Goal: Feedback & Contribution: Leave review/rating

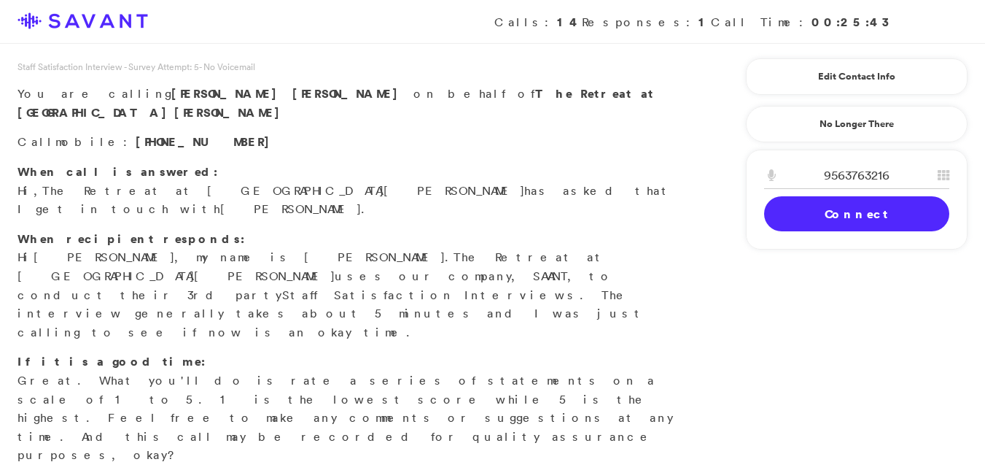
click at [807, 206] on link "Connect" at bounding box center [856, 213] width 185 height 35
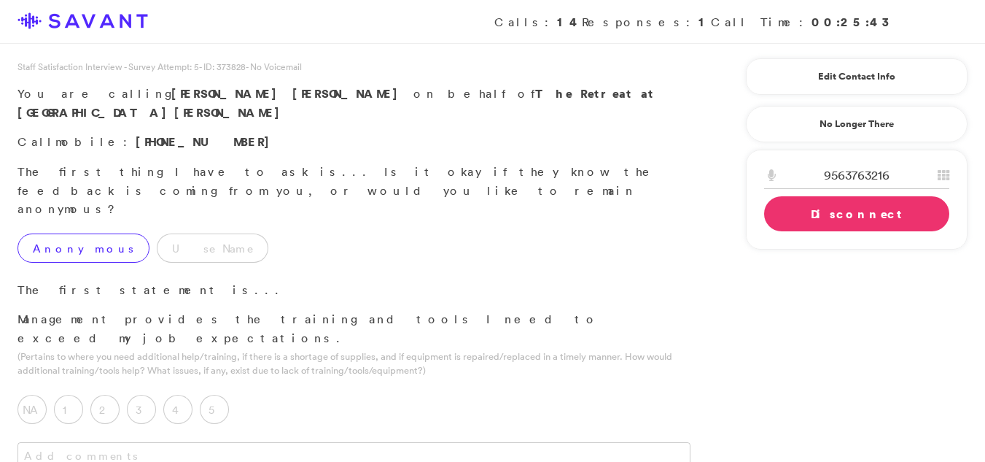
click at [55, 233] on label "Anonymous" at bounding box center [84, 247] width 132 height 29
click at [255, 442] on textarea at bounding box center [354, 456] width 673 height 29
click at [179, 442] on textarea at bounding box center [354, 456] width 673 height 29
click at [177, 442] on textarea at bounding box center [354, 456] width 673 height 29
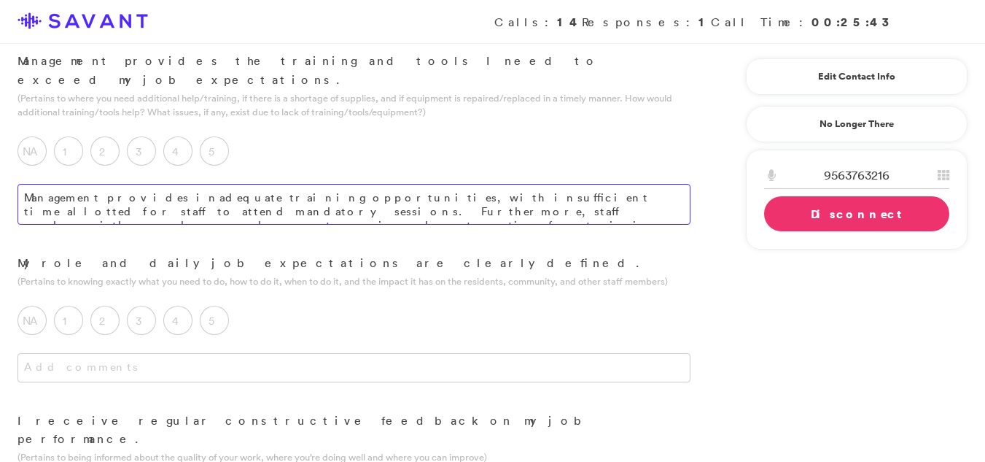
scroll to position [290, 0]
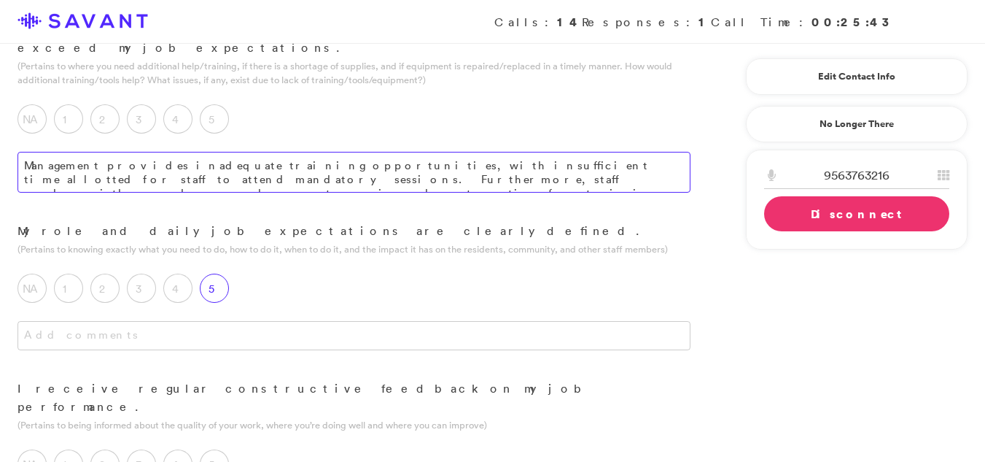
type textarea "Management provides inadequate training opportunities, with insufficient time a…"
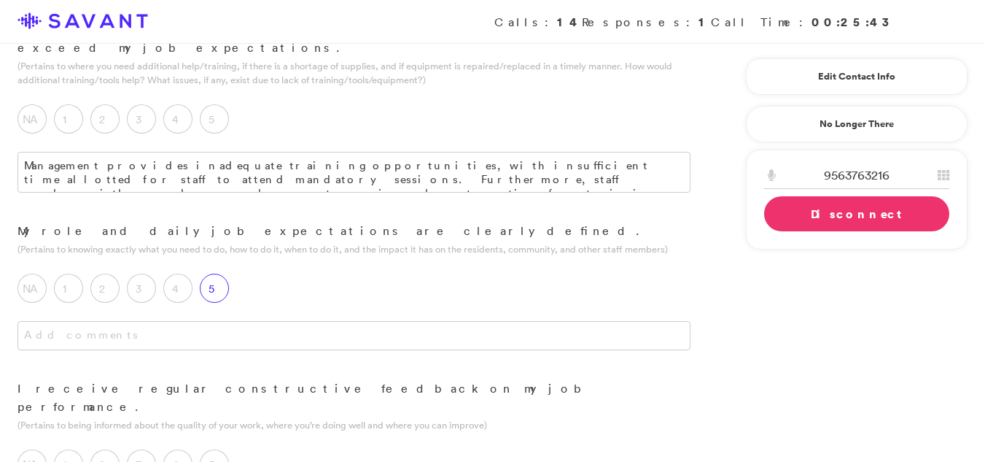
click at [216, 274] on label "5" at bounding box center [214, 288] width 29 height 29
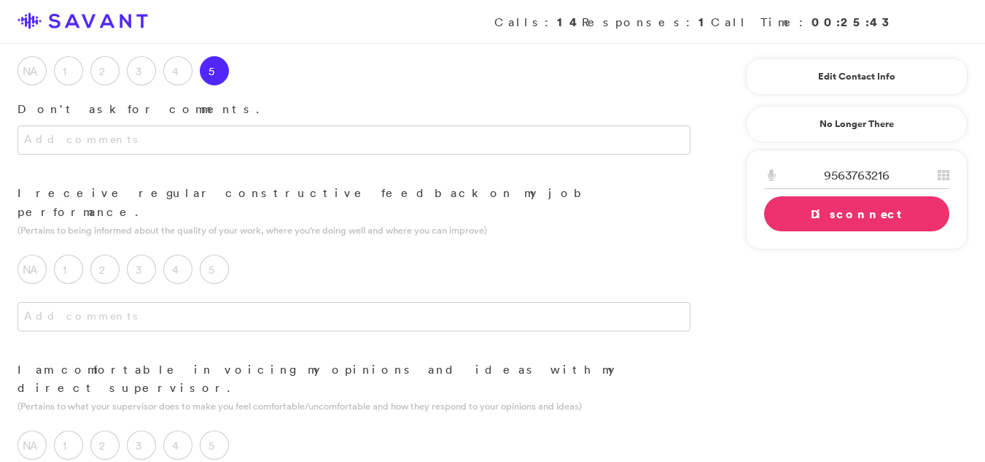
scroll to position [511, 0]
click at [59, 251] on label "1" at bounding box center [68, 265] width 29 height 29
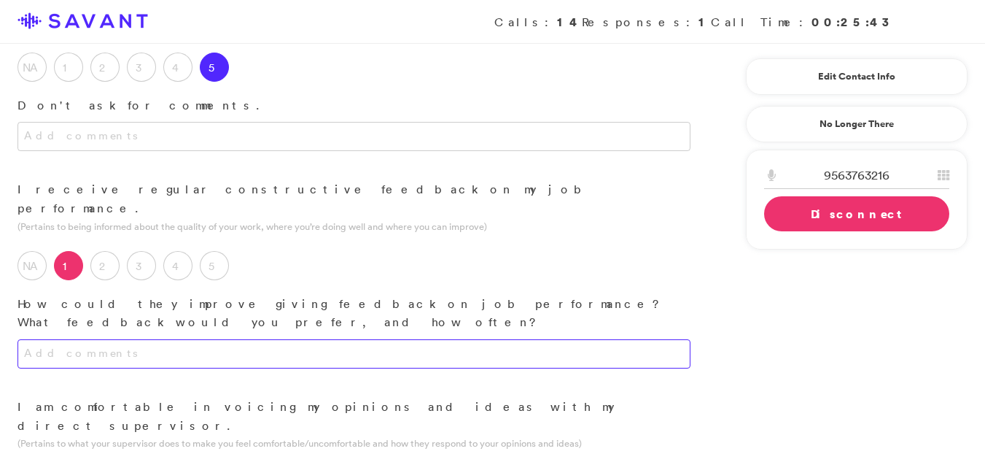
click at [206, 339] on textarea at bounding box center [354, 353] width 673 height 29
click at [167, 339] on textarea at bounding box center [354, 353] width 673 height 29
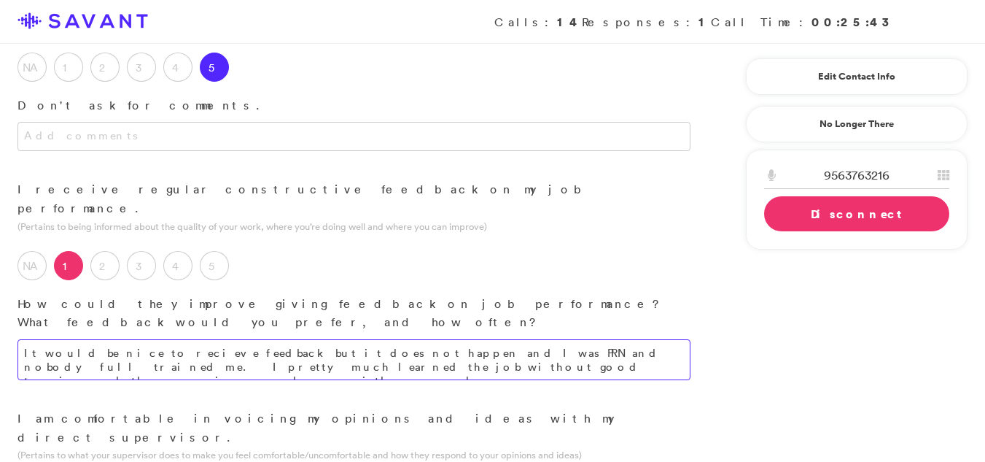
click at [357, 339] on textarea "It would be nice to recieve feedback but it does not happen and I was PRN and n…" at bounding box center [354, 359] width 673 height 41
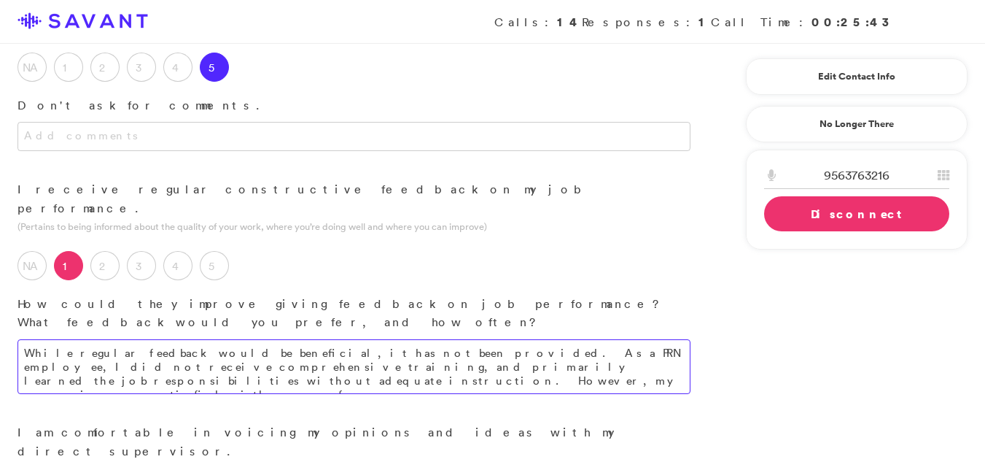
type textarea "While regular feedback would be beneficial, it has not been provided. As a PRN …"
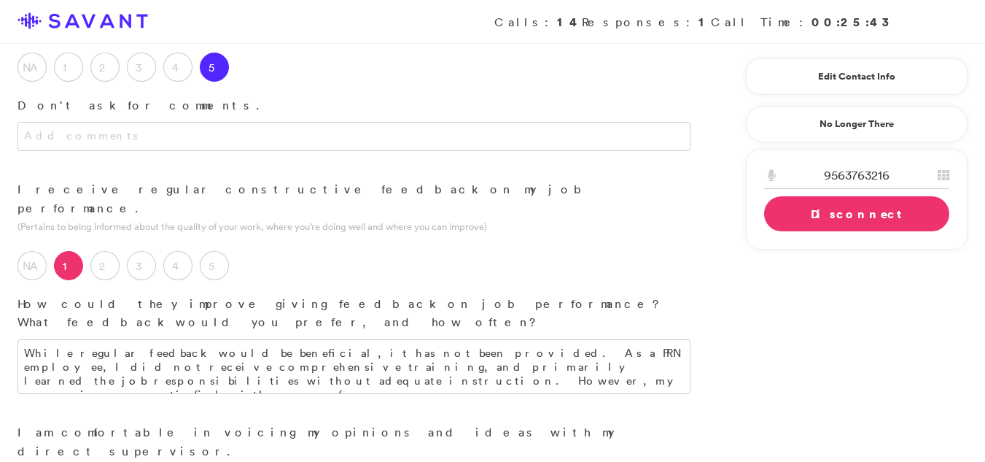
click at [315, 287] on div "How could they improve giving feedback on job performance? What feedback would …" at bounding box center [354, 309] width 673 height 44
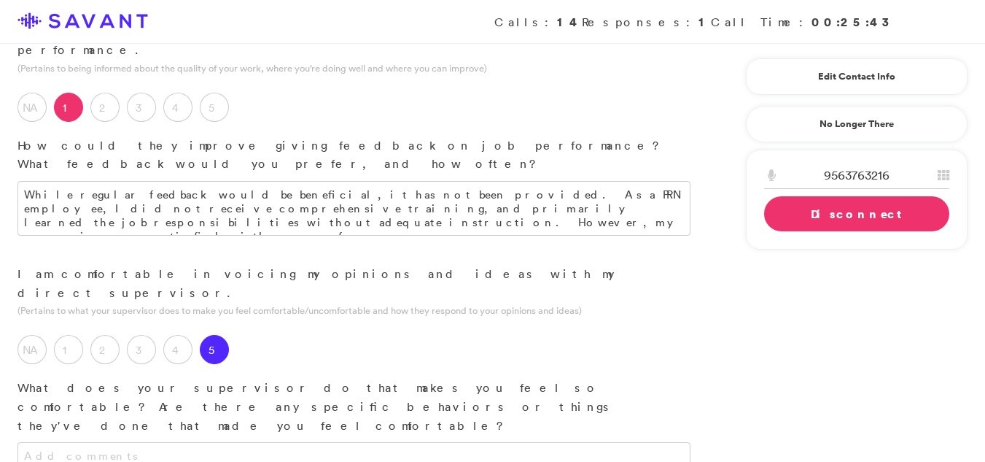
scroll to position [688, 0]
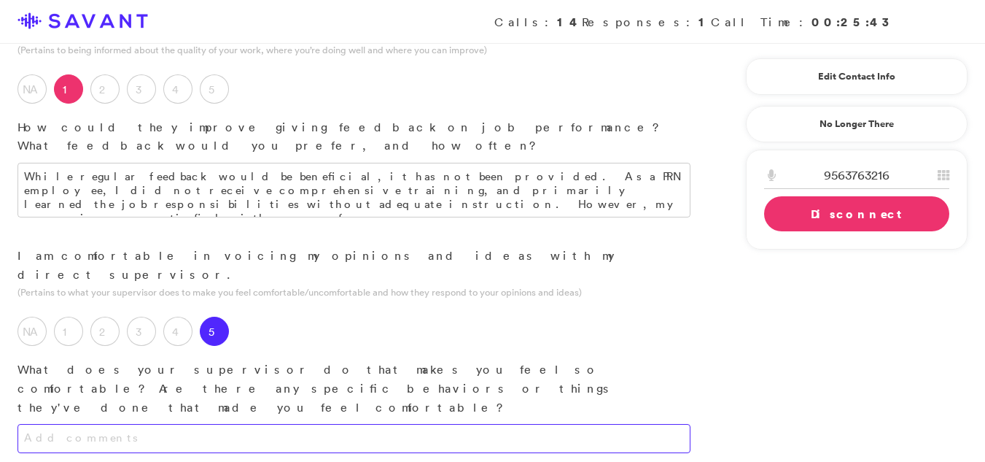
click at [401, 424] on textarea at bounding box center [354, 438] width 673 height 29
click at [426, 424] on textarea "My supervisor was always kind of open for suggestions when the time arose." at bounding box center [354, 438] width 673 height 29
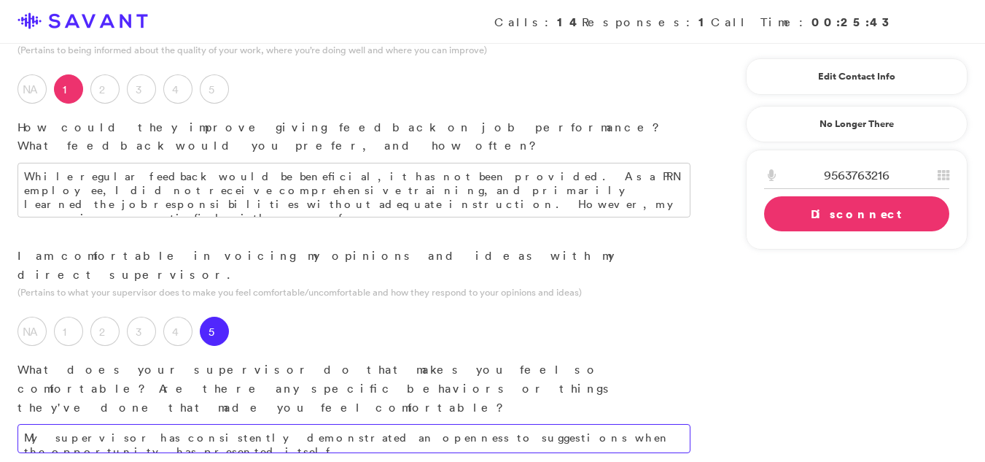
type textarea "My supervisor has consistently demonstrated an openness to suggestions when the…"
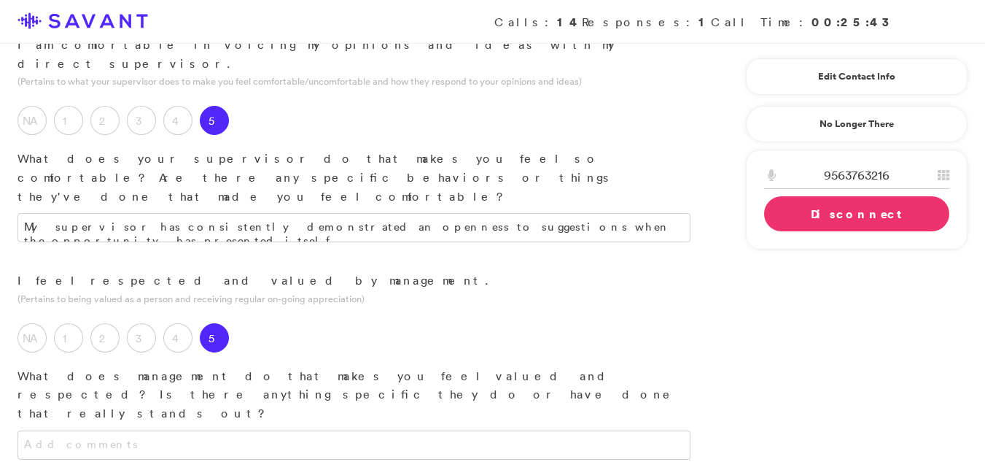
scroll to position [903, 0]
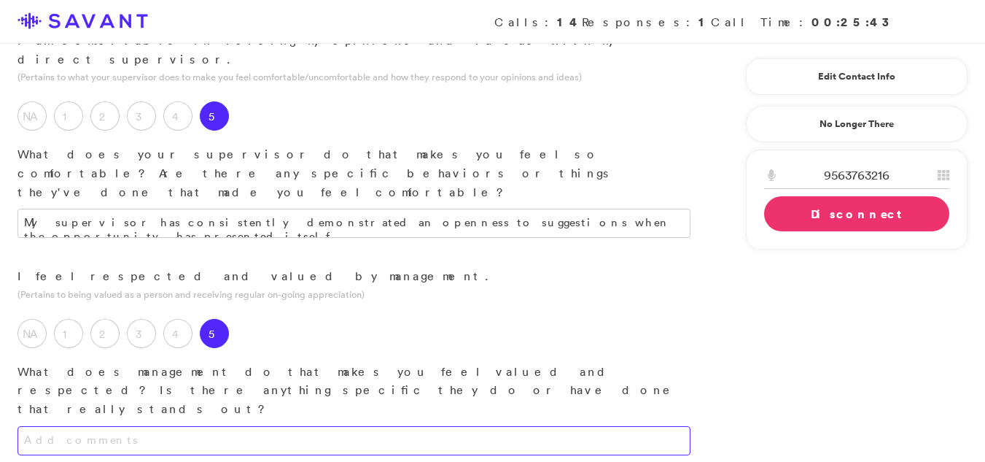
click at [542, 426] on textarea at bounding box center [354, 440] width 673 height 29
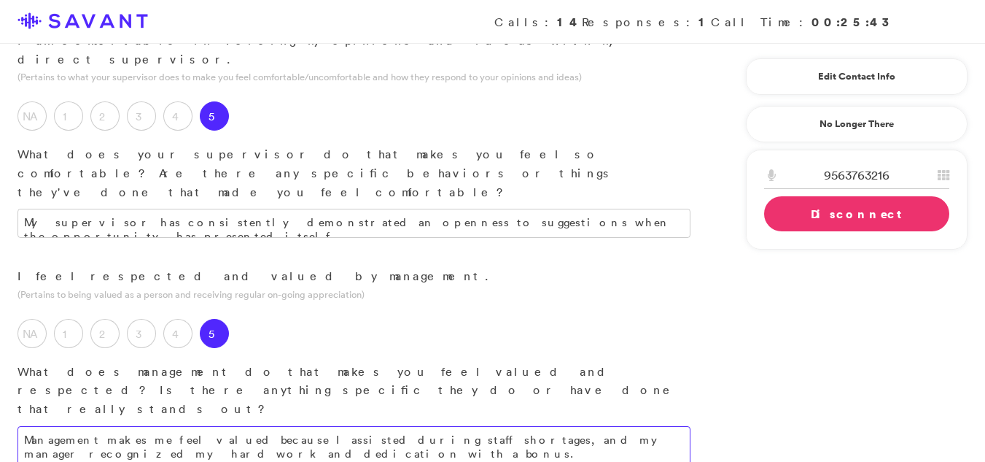
type textarea "Management makes me feel valued because I assisted during staff shortages, and …"
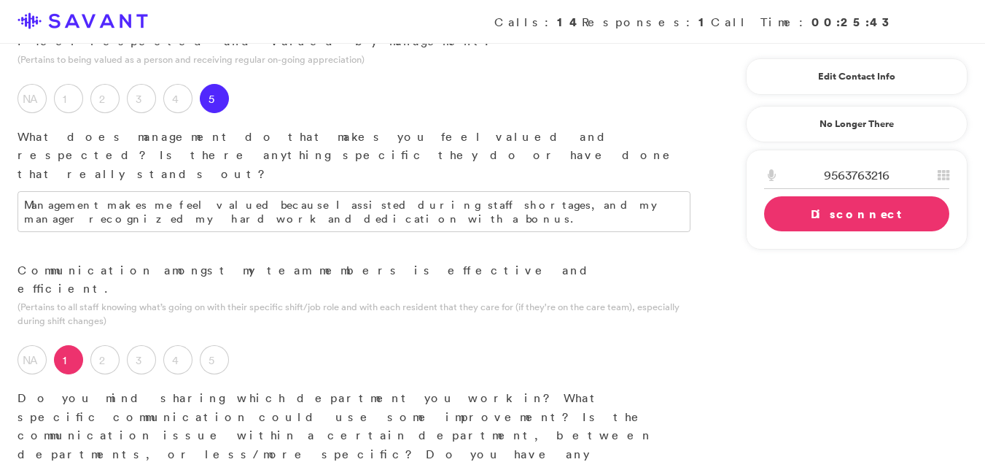
scroll to position [1158, 0]
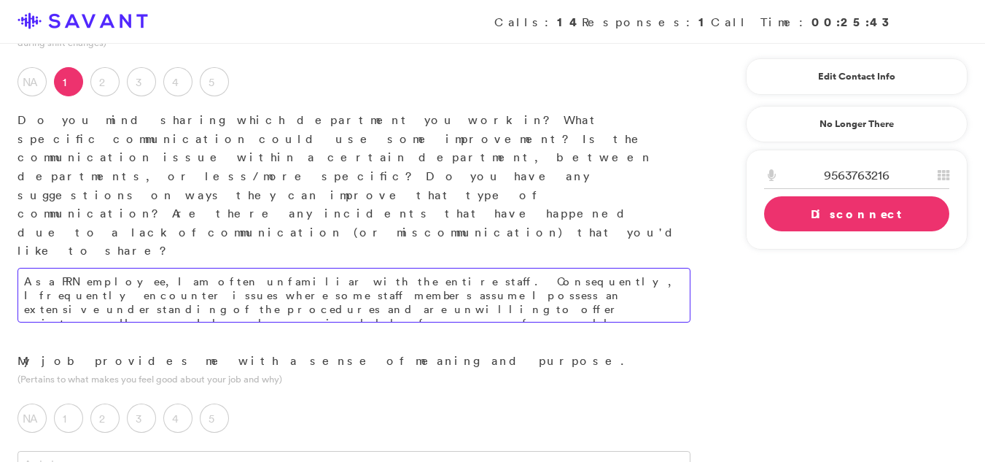
scroll to position [1424, 0]
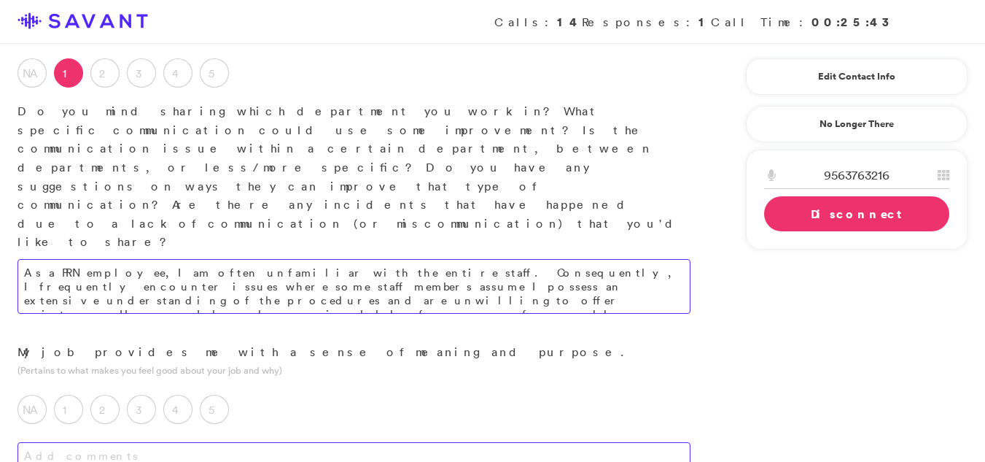
type textarea "As a PRN employee, I am often unfamiliar with the entire staff. Consequently, I…"
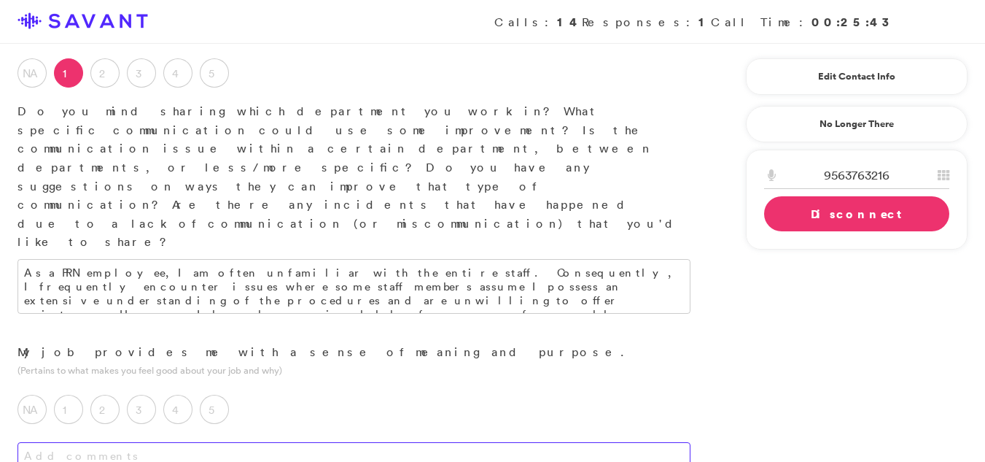
click at [297, 442] on textarea at bounding box center [354, 456] width 673 height 29
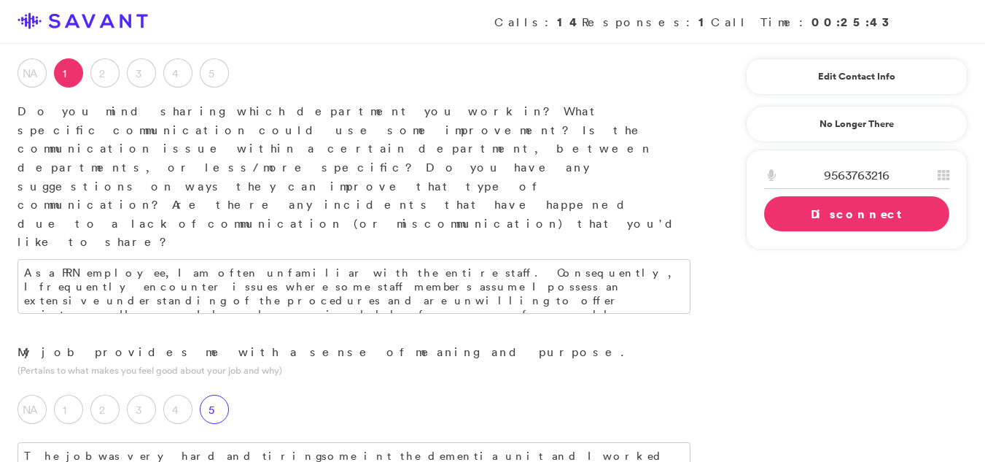
click at [208, 395] on label "5" at bounding box center [214, 409] width 29 height 29
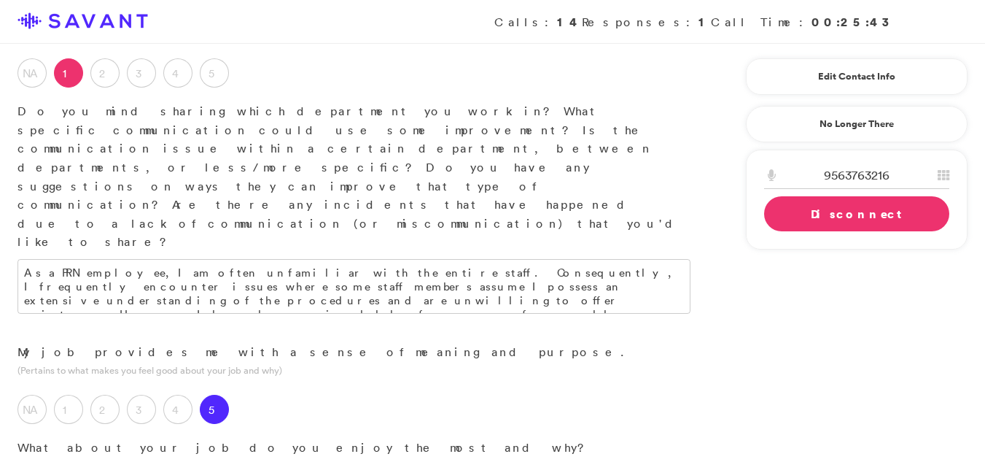
type textarea "The role in the dementia unit was demanding and tiring, particularly with the 1…"
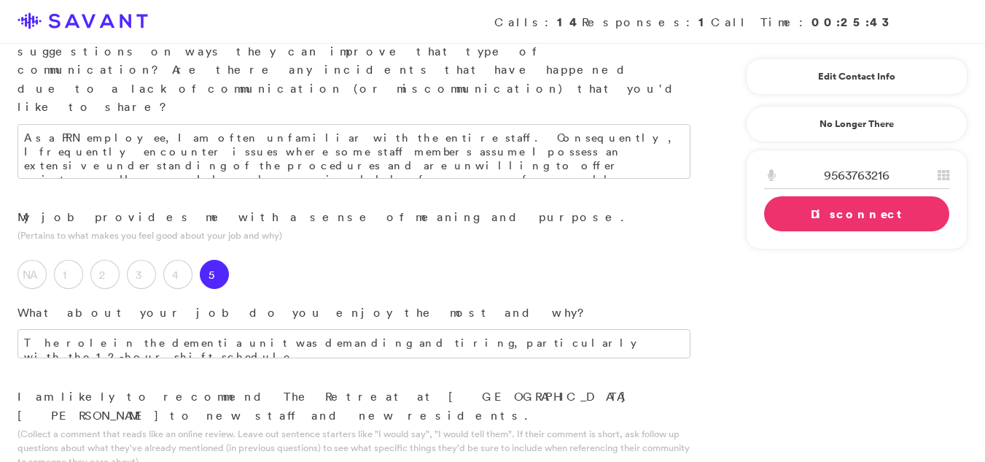
scroll to position [1563, 0]
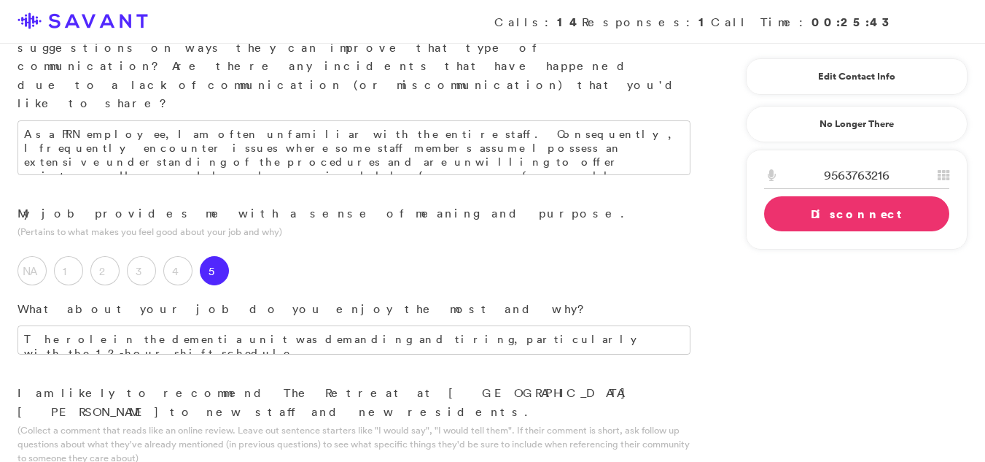
type textarea "While the managers demonstrated good intentions and attempted to provide traini…"
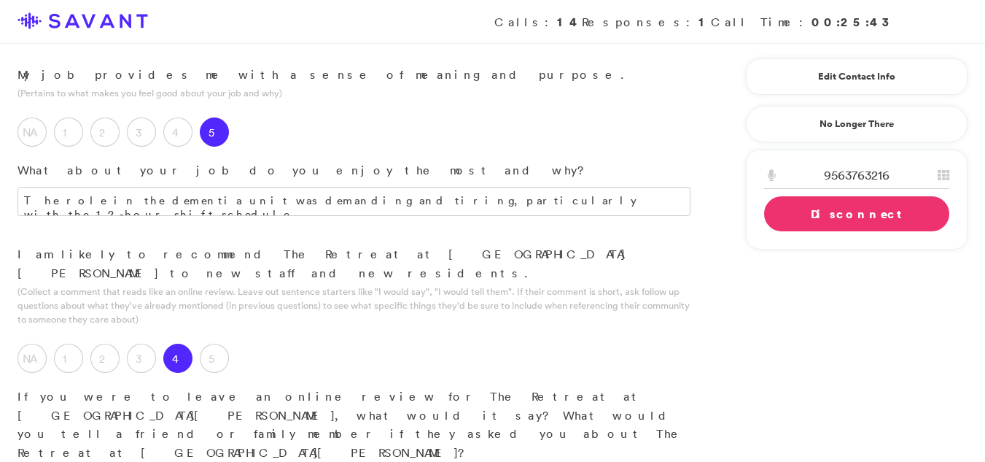
scroll to position [1736, 0]
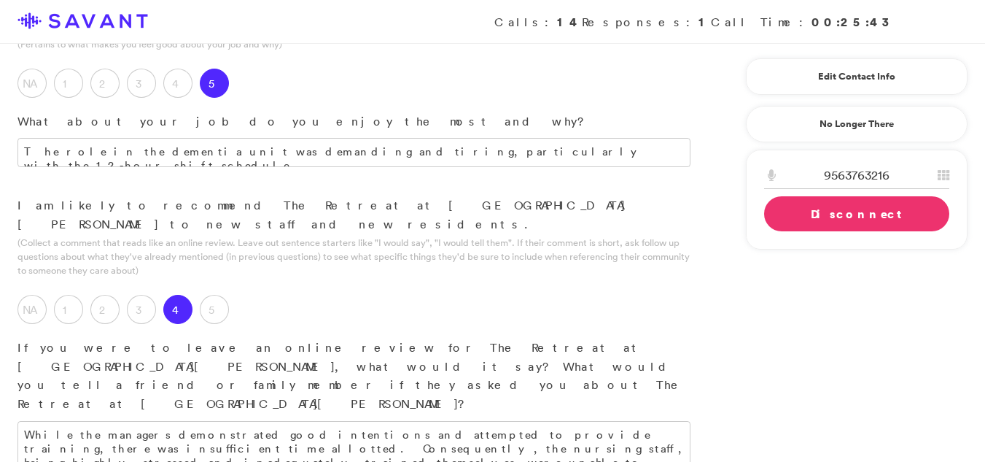
type textarea "The staff made sure the residents ate and were well cared for. They alswsy"
drag, startPoint x: 308, startPoint y: 322, endPoint x: 236, endPoint y: 361, distance: 81.6
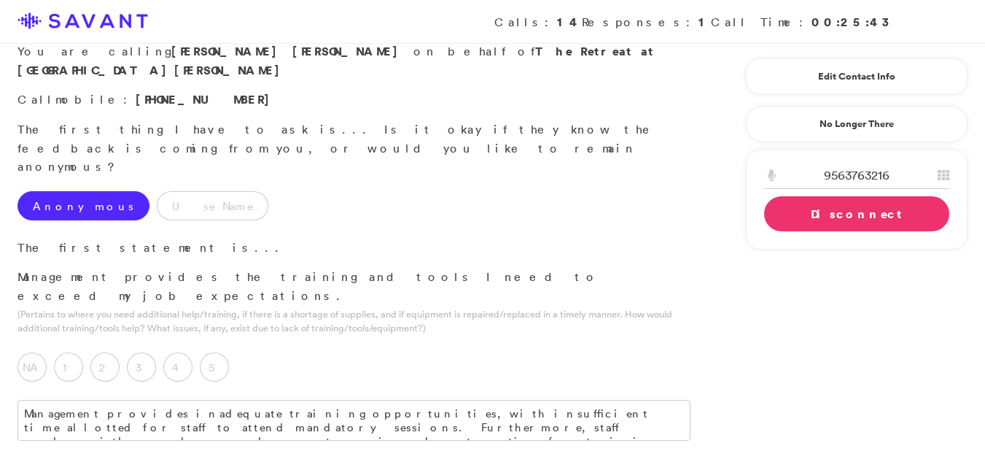
scroll to position [0, 0]
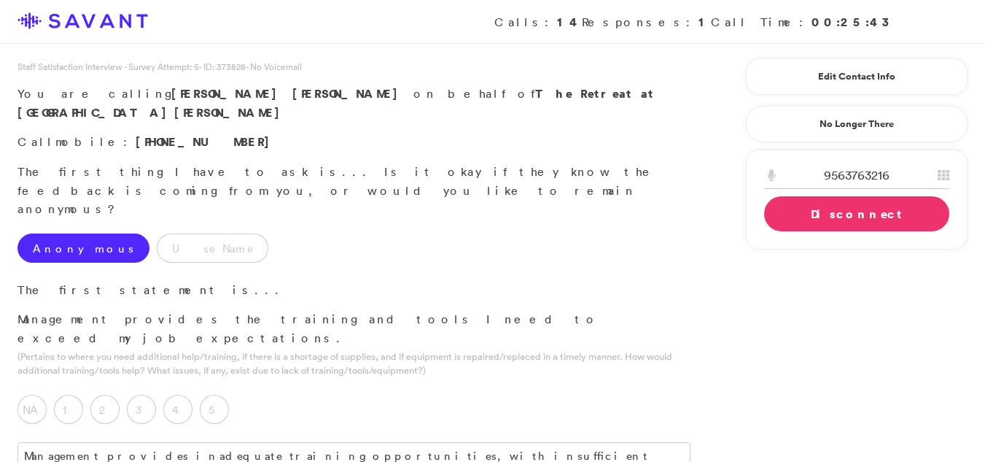
type textarea "They need to work on training staff and new hires [PERSON_NAME] it makes the wo…"
click at [781, 218] on link "Disconnect" at bounding box center [856, 213] width 185 height 35
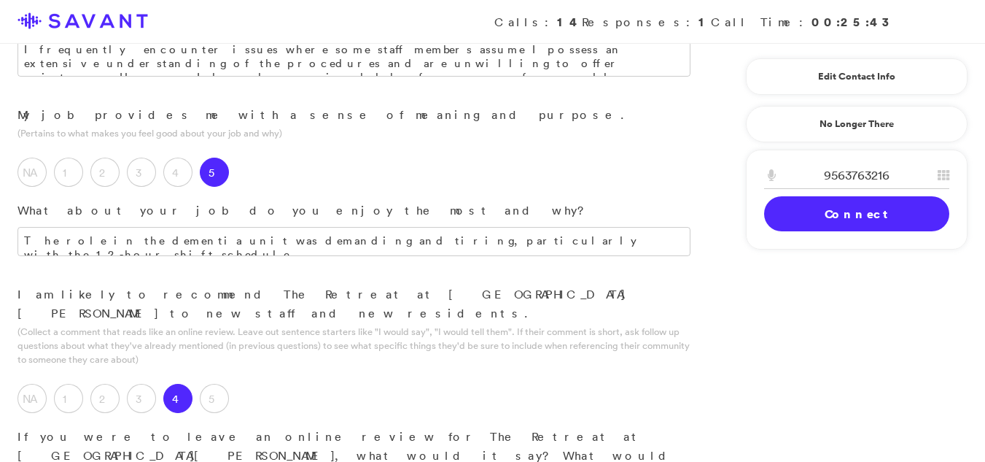
scroll to position [1665, 0]
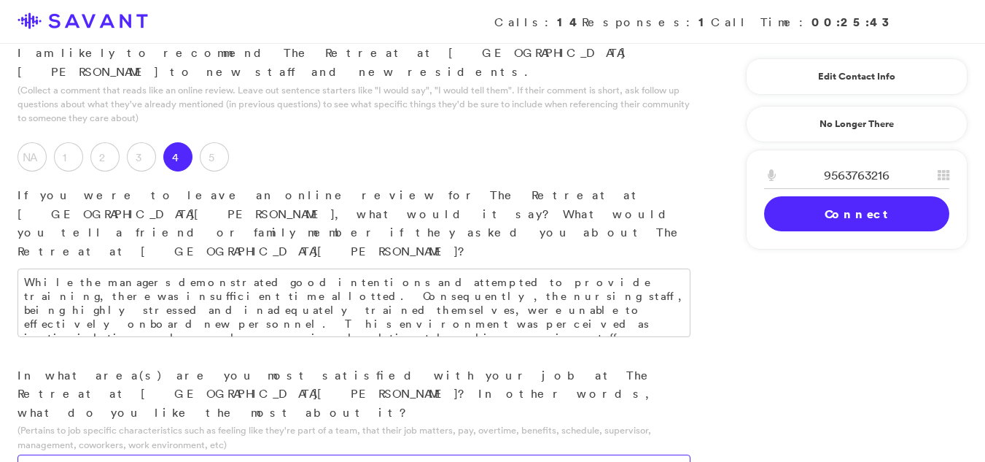
scroll to position [1907, 0]
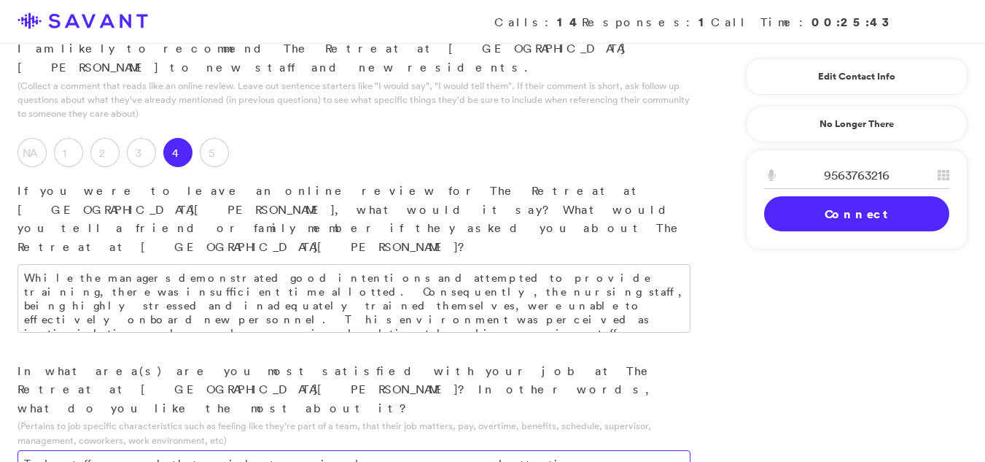
type textarea "The staff ensured that residents received proper care and attention, including …"
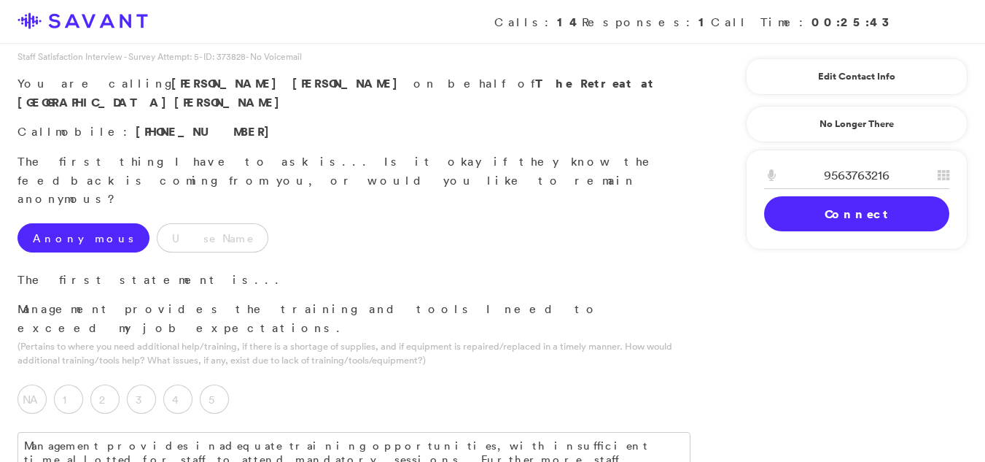
scroll to position [0, 0]
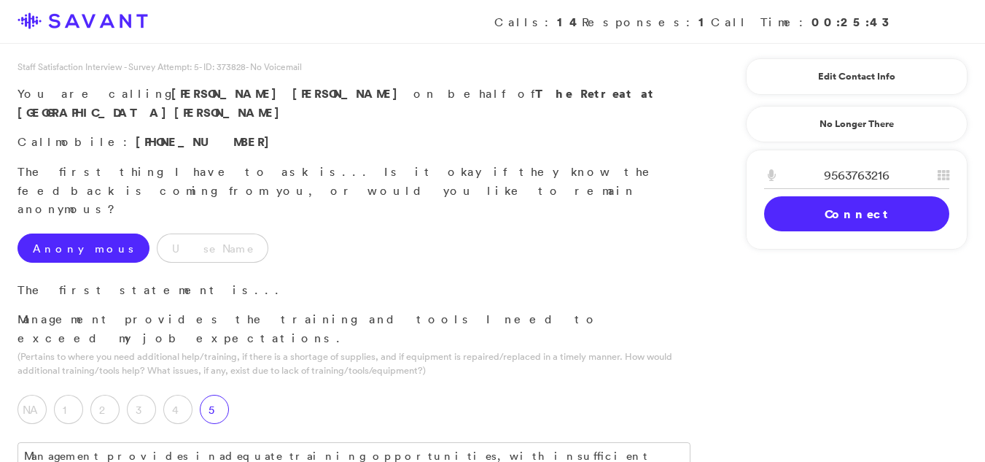
type textarea "The organization should focus on enhancing staff training for both current empl…"
click at [218, 395] on label "5" at bounding box center [214, 409] width 29 height 29
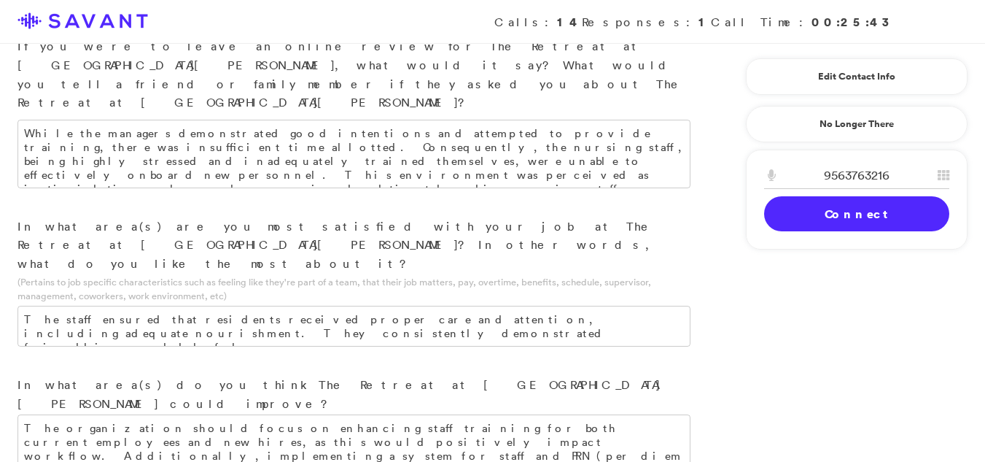
scroll to position [2106, 0]
